Goal: Task Accomplishment & Management: Use online tool/utility

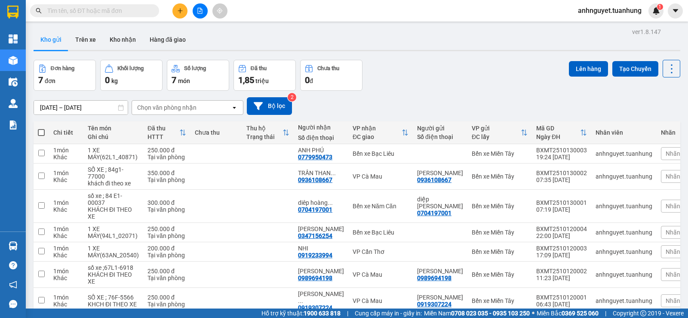
click at [40, 132] on span at bounding box center [41, 132] width 7 height 7
click at [41, 128] on input "checkbox" at bounding box center [41, 128] width 0 height 0
checkbox input "true"
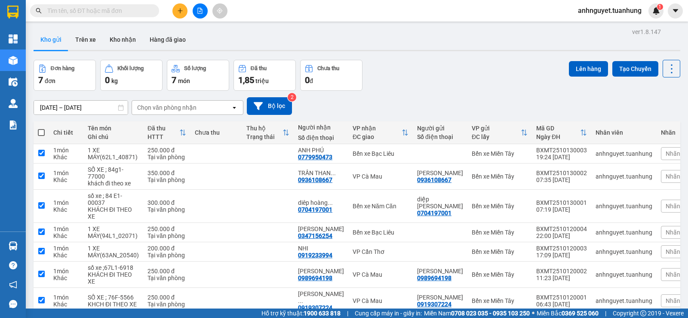
checkbox input "true"
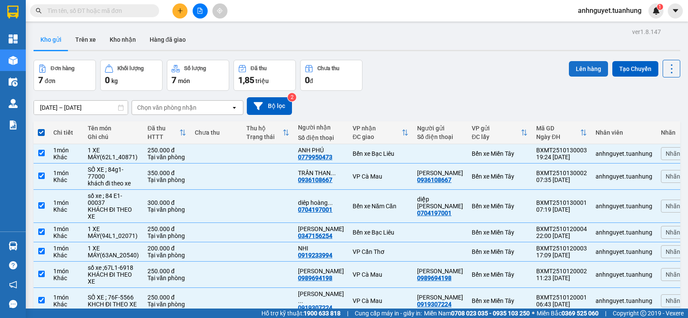
click at [577, 62] on button "Lên hàng" at bounding box center [588, 68] width 39 height 15
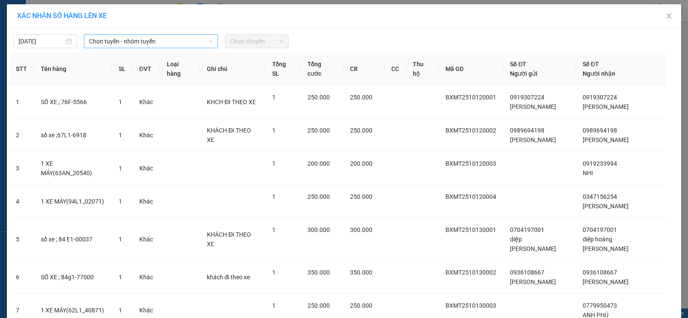
click at [176, 43] on span "Chọn tuyến - nhóm tuyến" at bounding box center [151, 41] width 124 height 13
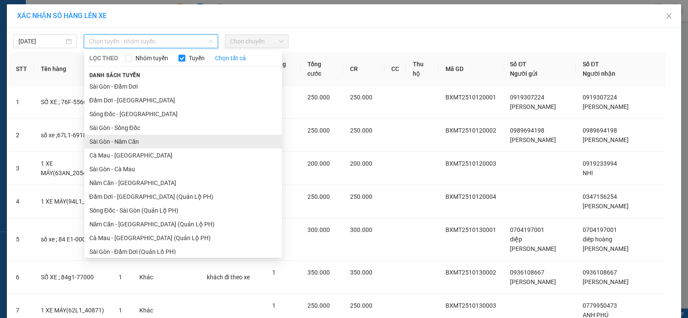
click at [152, 143] on li "Sài Gòn - Năm Căn" at bounding box center [183, 142] width 198 height 14
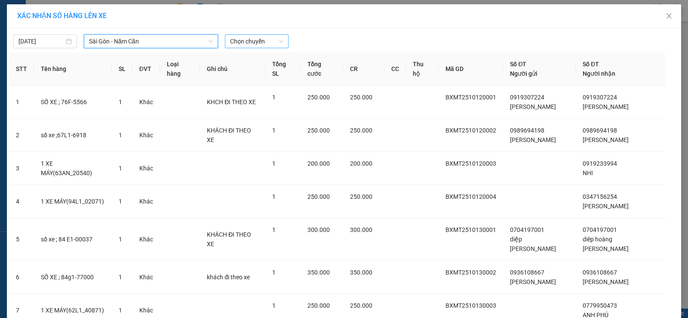
click at [256, 38] on span "Chọn chuyến" at bounding box center [256, 41] width 53 height 13
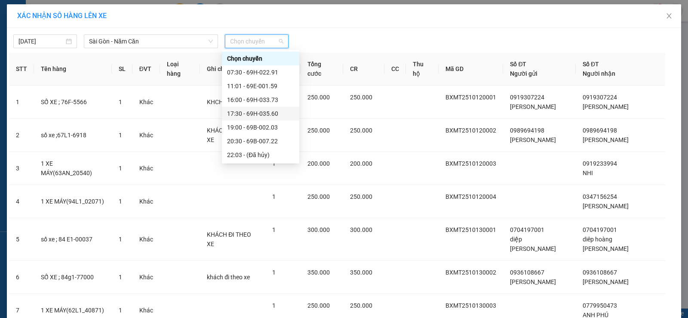
click at [284, 108] on div "17:30 - 69H-035.60" at bounding box center [260, 114] width 77 height 14
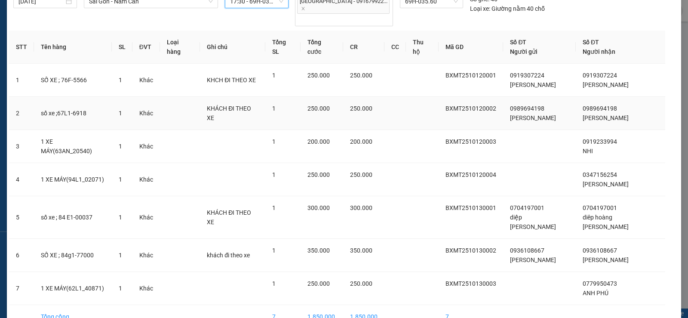
scroll to position [68, 0]
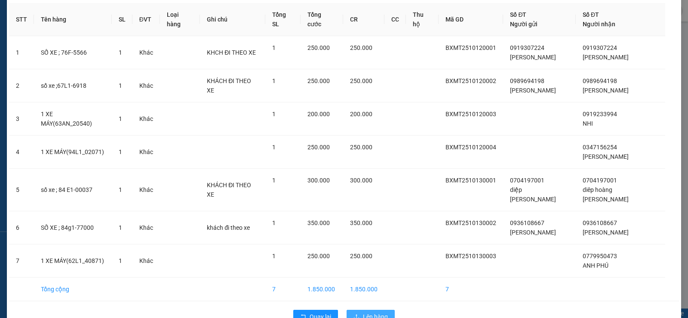
click at [370, 312] on span "Lên hàng" at bounding box center [375, 316] width 25 height 9
